Goal: Task Accomplishment & Management: Complete application form

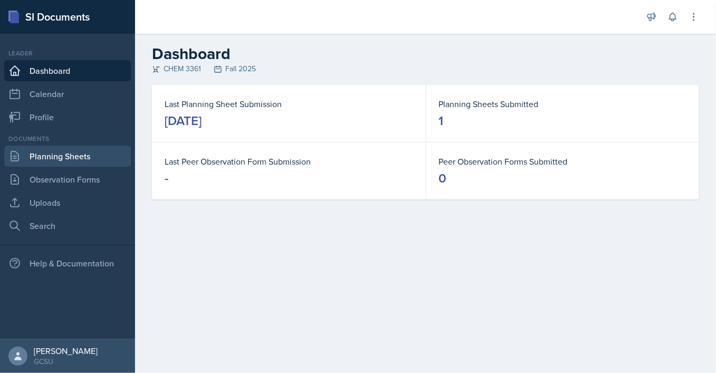
click at [59, 153] on link "Planning Sheets" at bounding box center [67, 156] width 127 height 21
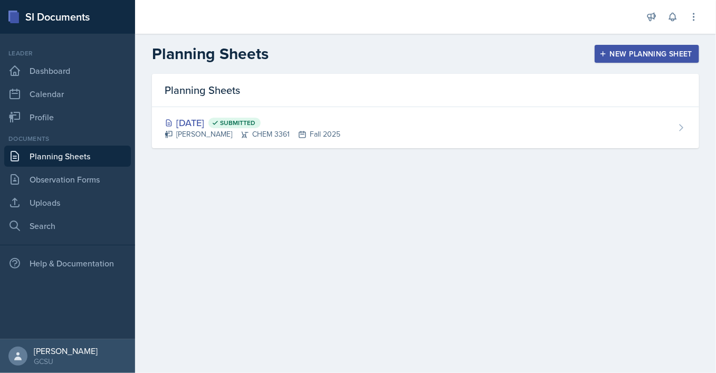
click at [598, 63] on div "Planning Sheets New Planning Sheet" at bounding box center [425, 53] width 581 height 19
click at [599, 60] on button "New Planning Sheet" at bounding box center [647, 54] width 105 height 18
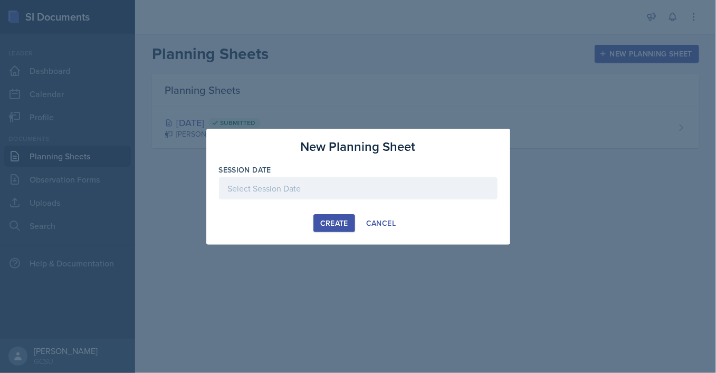
click at [308, 193] on div at bounding box center [358, 188] width 279 height 22
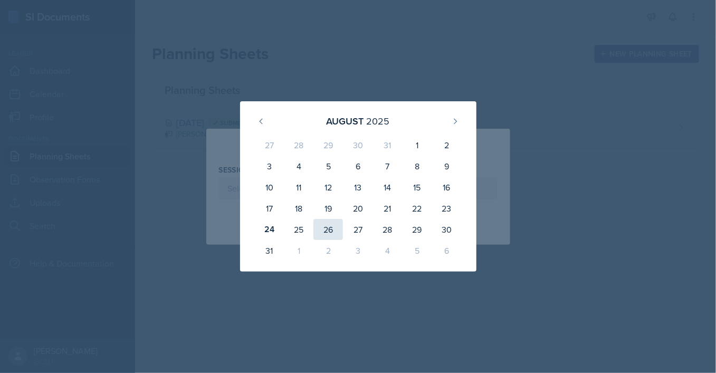
click at [323, 226] on div "26" at bounding box center [329, 229] width 30 height 21
type input "[DATE]"
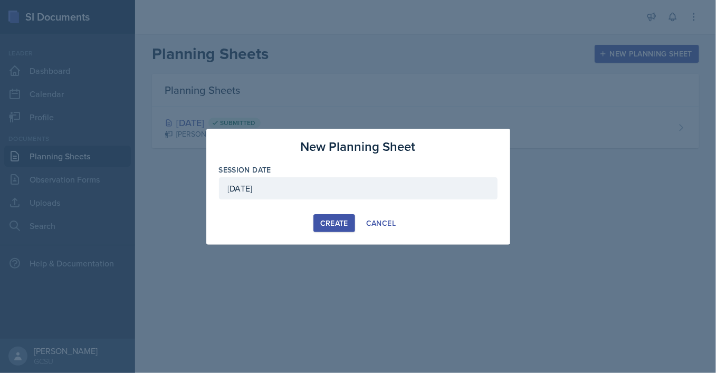
click at [332, 223] on div "Create" at bounding box center [334, 223] width 28 height 8
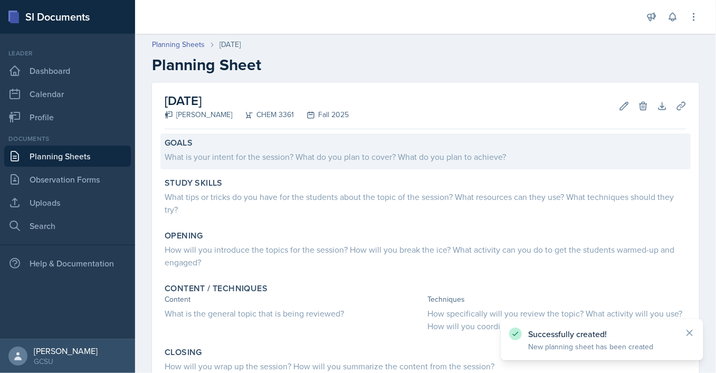
click at [256, 160] on div "What is your intent for the session? What do you plan to cover? What do you pla…" at bounding box center [426, 156] width 522 height 13
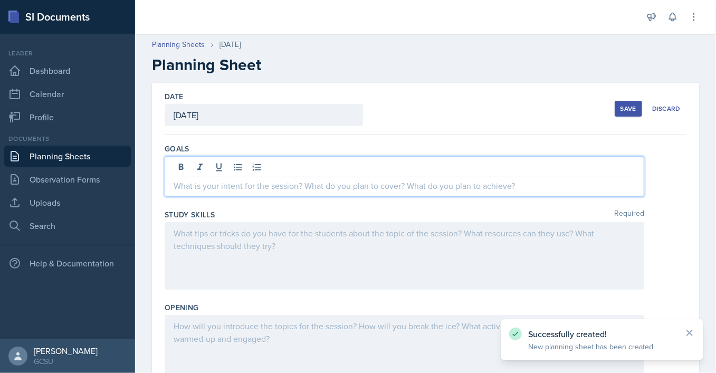
click at [277, 165] on div at bounding box center [405, 176] width 480 height 41
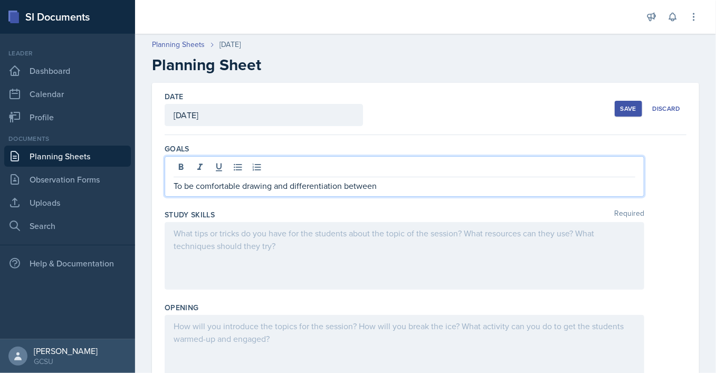
click at [343, 187] on p "To be comfortable drawing and differentiation between" at bounding box center [405, 186] width 462 height 13
click at [412, 185] on p "To be comfortable drawing and differentiating between" at bounding box center [405, 186] width 462 height 13
click at [513, 188] on p "To be comfortable drawing and differentiating between the different ways to dra…" at bounding box center [405, 186] width 462 height 13
click at [559, 190] on p "To be comfortable drawing and differentiating between the different ways to dra…" at bounding box center [405, 186] width 462 height 13
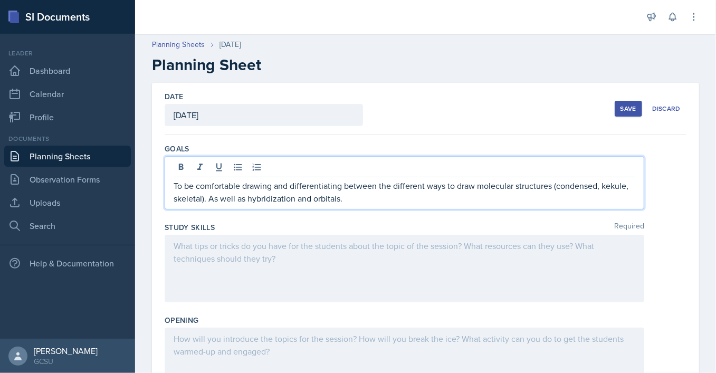
click at [228, 262] on div at bounding box center [405, 269] width 480 height 68
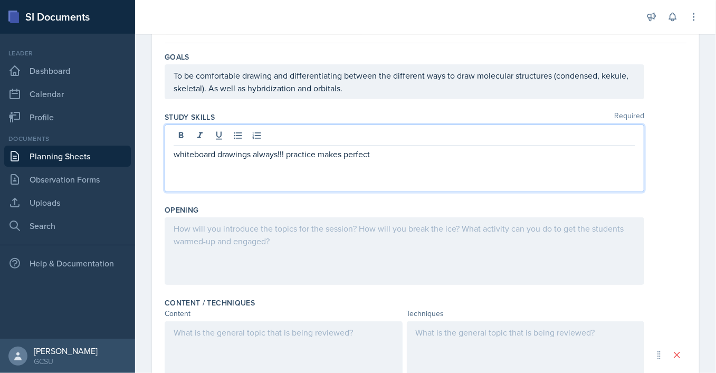
scroll to position [93, 0]
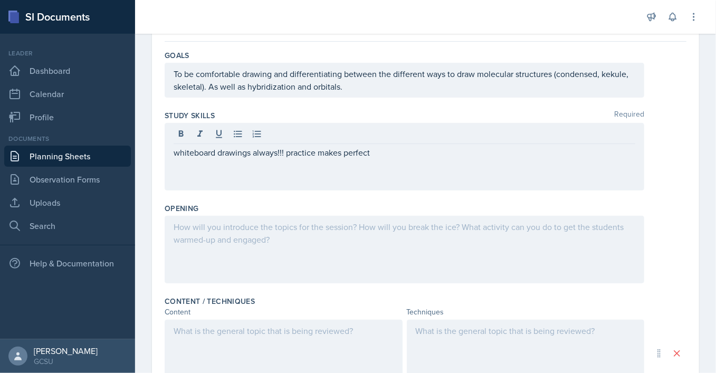
click at [253, 241] on div at bounding box center [405, 250] width 480 height 68
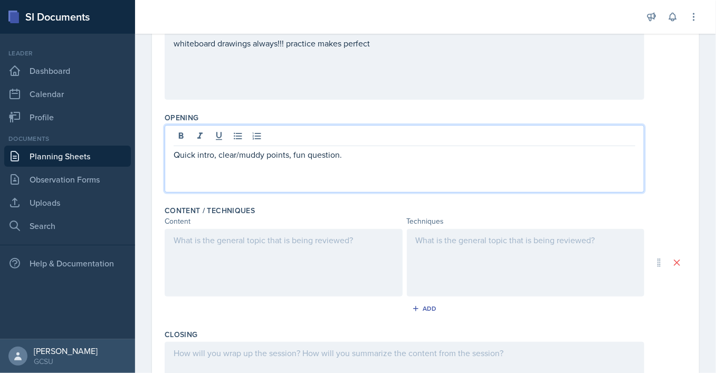
scroll to position [185, 0]
click at [295, 258] on div at bounding box center [284, 263] width 238 height 68
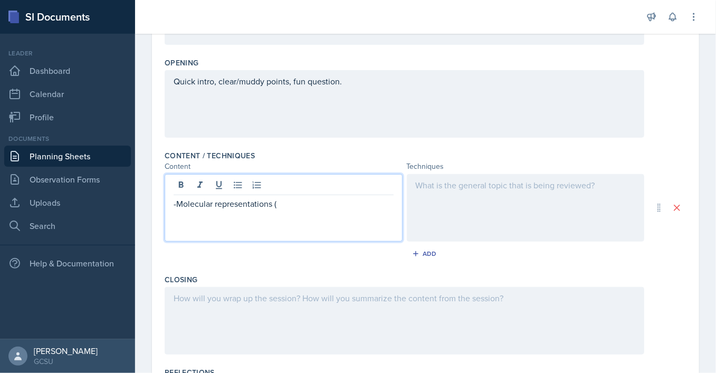
scroll to position [80, 0]
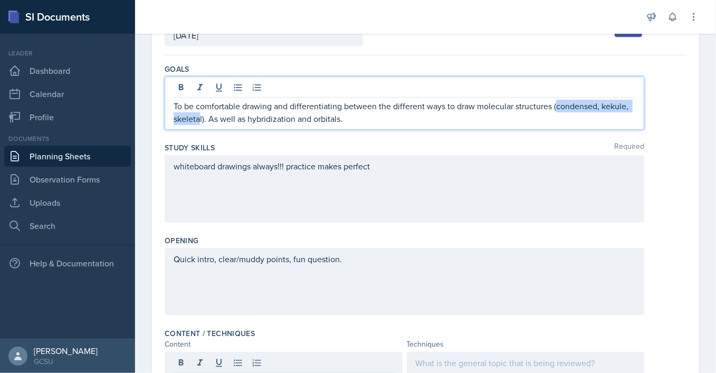
drag, startPoint x: 555, startPoint y: 88, endPoint x: 200, endPoint y: 122, distance: 357.5
click at [200, 122] on p "To be comfortable drawing and differentiating between the different ways to dra…" at bounding box center [405, 112] width 462 height 25
copy p "condensed, kekule, skeleta"
click at [200, 122] on p "To be comfortable drawing and differentiating between the different ways to dra…" at bounding box center [405, 112] width 462 height 25
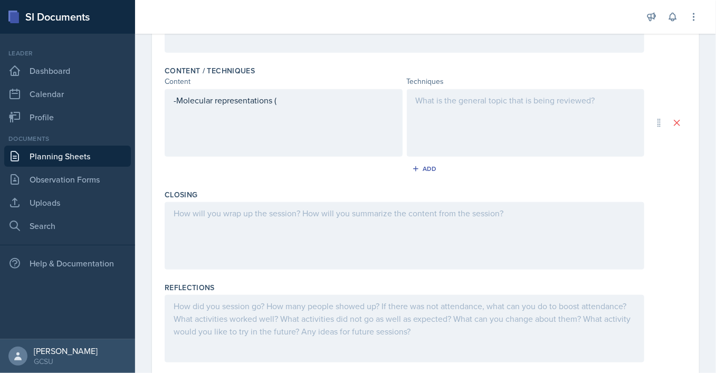
click at [299, 104] on div "-Molecular representations (" at bounding box center [284, 123] width 238 height 68
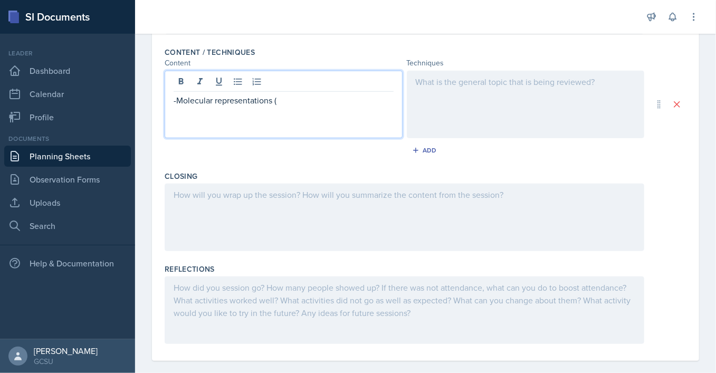
scroll to position [325, 0]
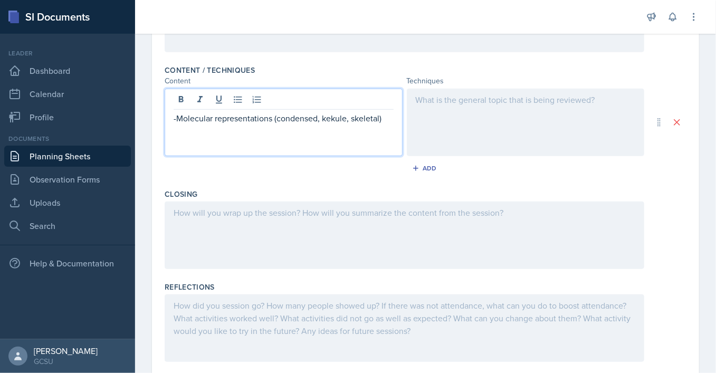
click at [393, 115] on p "-Molecular representations (condensed, kekule, skeletal)" at bounding box center [284, 118] width 220 height 13
click at [500, 101] on div at bounding box center [526, 123] width 238 height 68
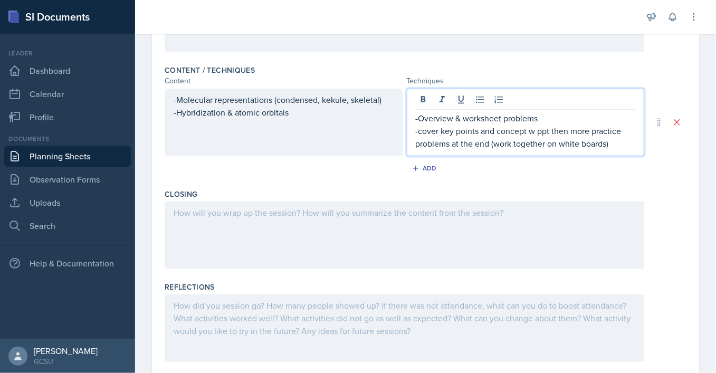
scroll to position [355, 0]
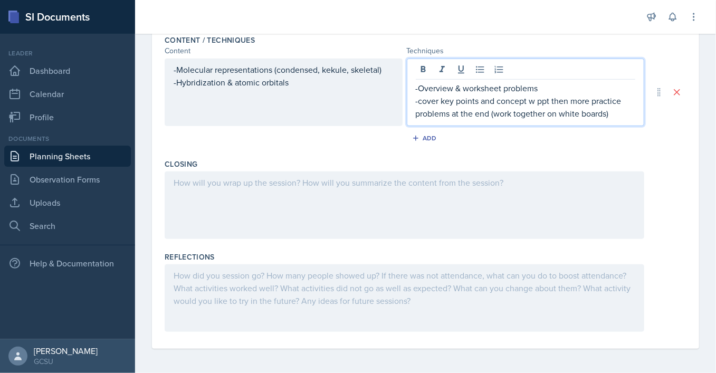
click at [291, 173] on div at bounding box center [405, 206] width 480 height 68
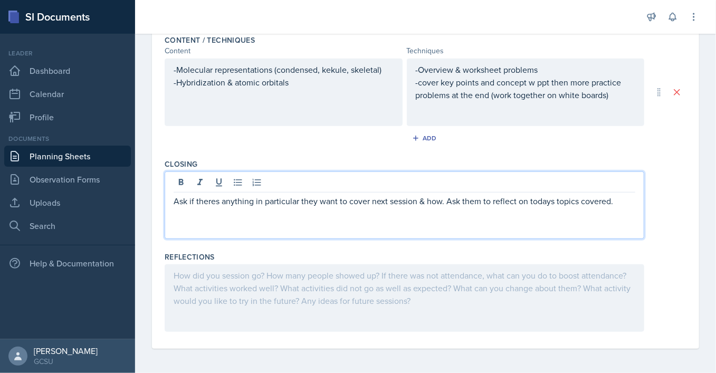
click at [541, 201] on p "Ask if theres anything in particular they want to cover next session & how. Ask…" at bounding box center [405, 201] width 462 height 13
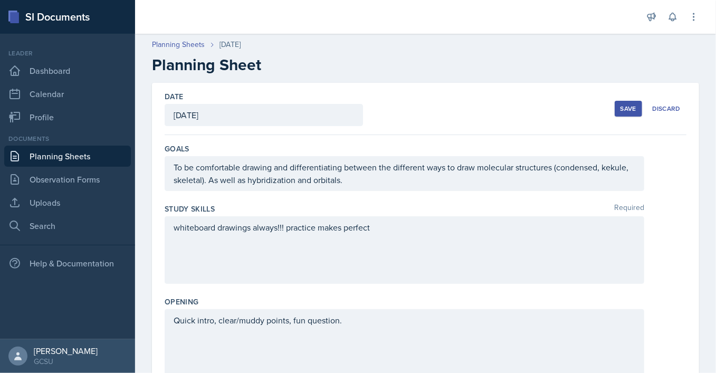
click at [625, 112] on div "Save" at bounding box center [629, 109] width 16 height 8
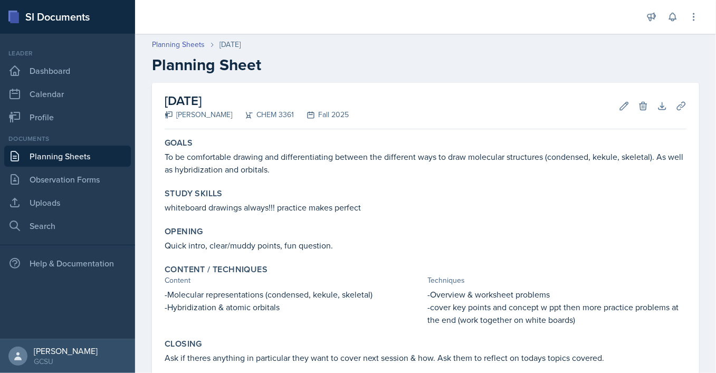
scroll to position [129, 0]
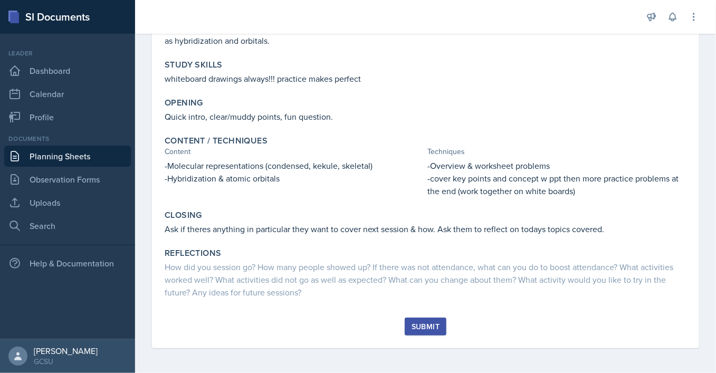
click at [437, 326] on div "Submit" at bounding box center [426, 327] width 28 height 8
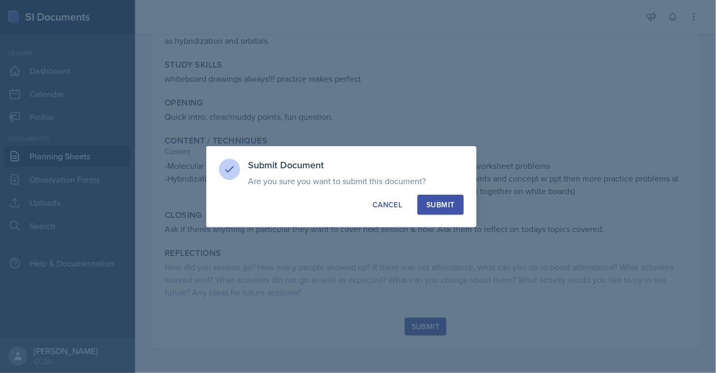
click at [445, 204] on div "Submit" at bounding box center [441, 205] width 28 height 11
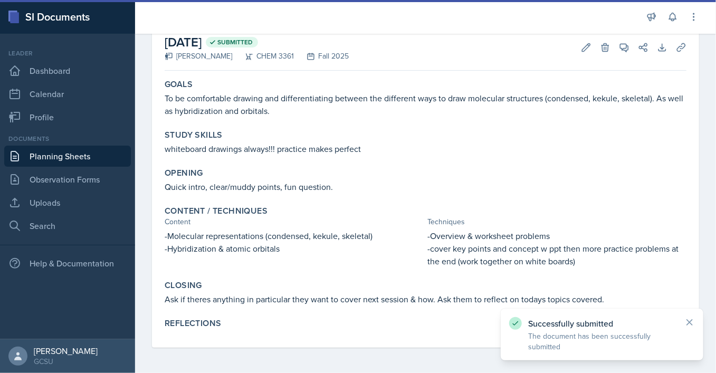
scroll to position [58, 0]
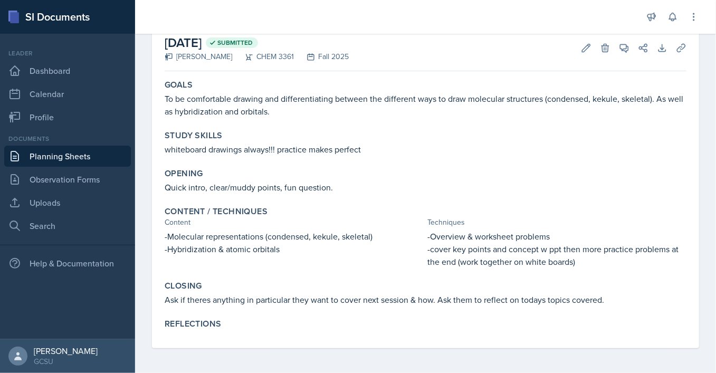
click at [93, 162] on link "Planning Sheets" at bounding box center [67, 156] width 127 height 21
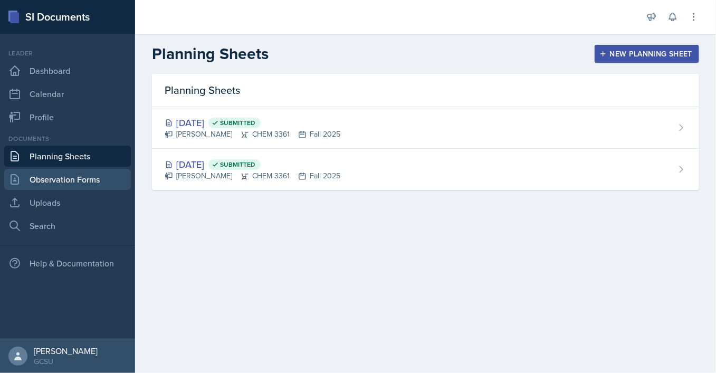
click at [86, 172] on link "Observation Forms" at bounding box center [67, 179] width 127 height 21
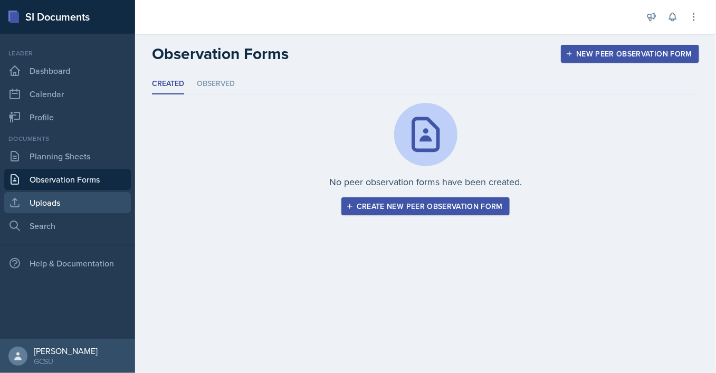
click at [83, 195] on link "Uploads" at bounding box center [67, 202] width 127 height 21
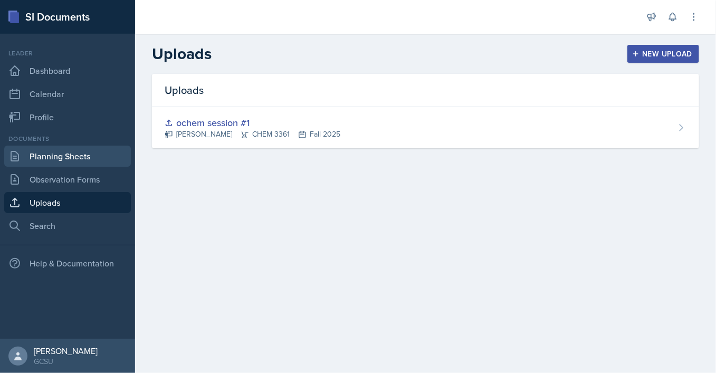
click at [100, 161] on link "Planning Sheets" at bounding box center [67, 156] width 127 height 21
